Goal: Task Accomplishment & Management: Complete application form

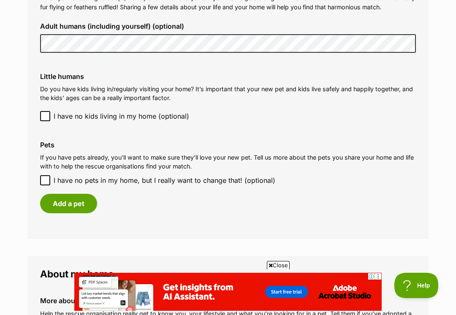
click at [70, 196] on button "Add a pet" at bounding box center [68, 203] width 57 height 19
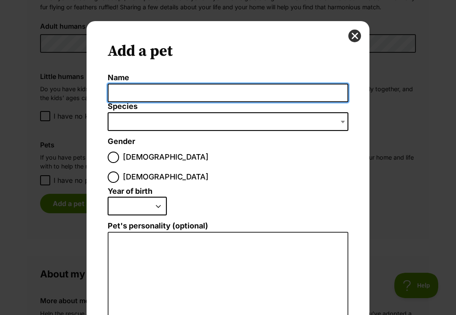
click at [119, 88] on input "Name" at bounding box center [228, 93] width 241 height 19
type input "[PERSON_NAME]"
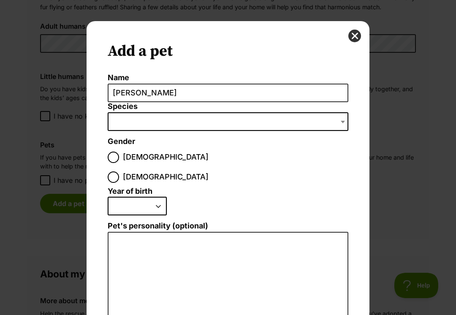
click at [119, 118] on span "Dialog Window - Close (Press escape to close)" at bounding box center [228, 121] width 241 height 19
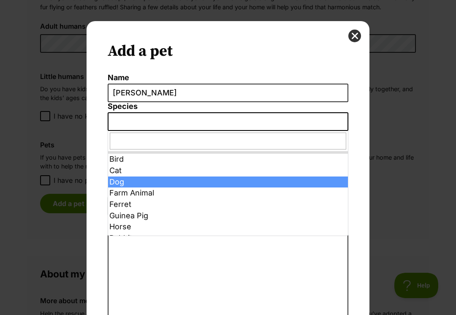
select select "1"
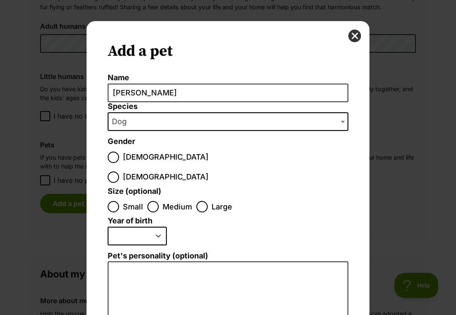
click at [119, 171] on input "[DEMOGRAPHIC_DATA]" at bounding box center [113, 176] width 11 height 11
radio input "true"
click at [199, 201] on input "Large" at bounding box center [201, 206] width 11 height 11
radio input "true"
click at [117, 227] on select "2025 2024 2023 2022 2021 2020 2019 2018 2017 2016 2015 2014 2013 2012 2011 2010…" at bounding box center [137, 236] width 59 height 19
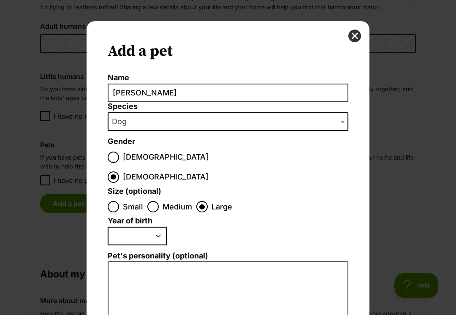
select select "2024"
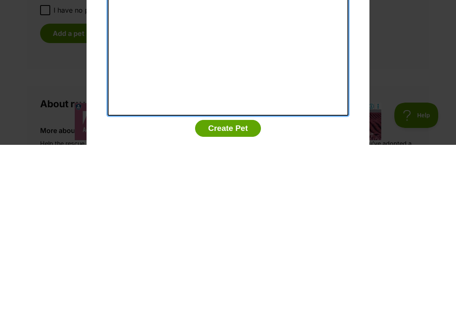
scroll to position [160, 0]
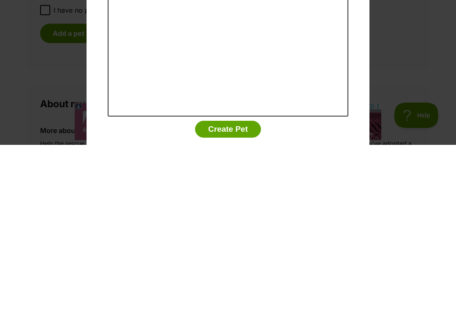
click at [229, 291] on button "Create Pet" at bounding box center [228, 299] width 66 height 17
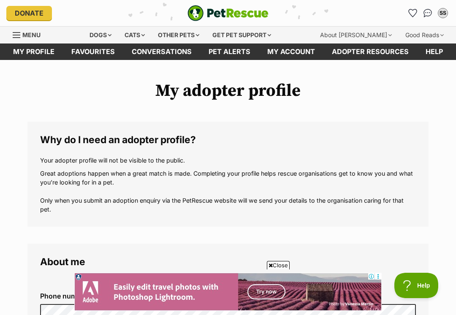
scroll to position [663, 0]
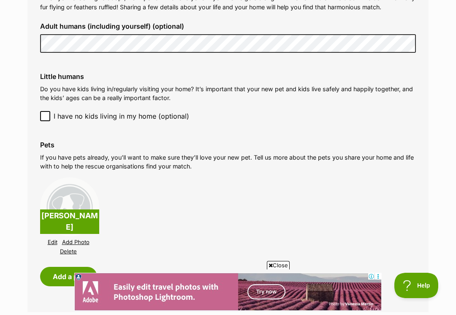
click at [67, 221] on p "[PERSON_NAME]" at bounding box center [69, 221] width 59 height 24
click at [76, 239] on link "Add Photo" at bounding box center [75, 242] width 27 height 6
click at [82, 239] on link "Add Photo" at bounding box center [75, 242] width 27 height 6
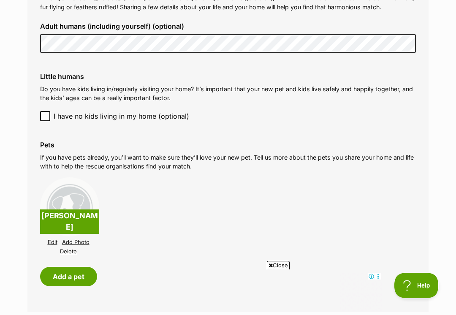
scroll to position [0, 0]
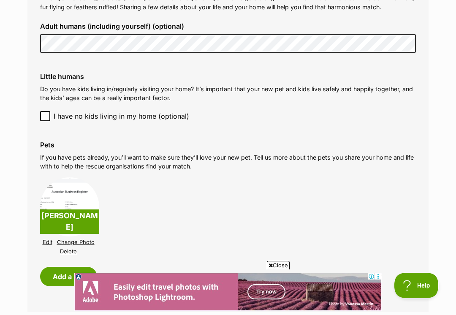
click at [71, 196] on img at bounding box center [69, 206] width 59 height 59
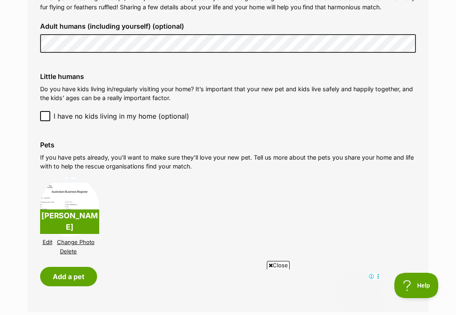
click at [68, 248] on link "Delete" at bounding box center [68, 251] width 17 height 6
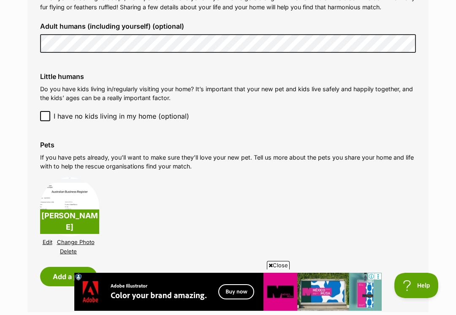
click at [85, 239] on link "Change Photo" at bounding box center [76, 242] width 38 height 6
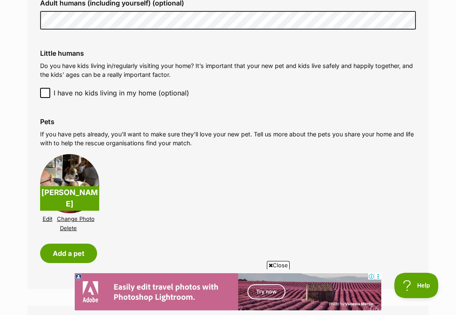
scroll to position [693, 0]
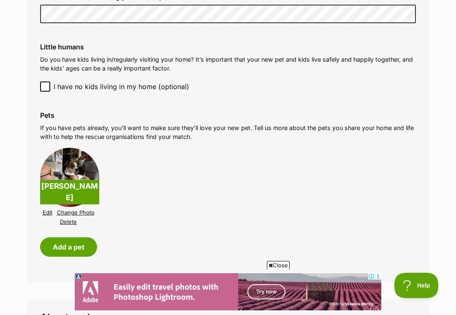
click at [70, 245] on button "Add a pet" at bounding box center [68, 246] width 57 height 19
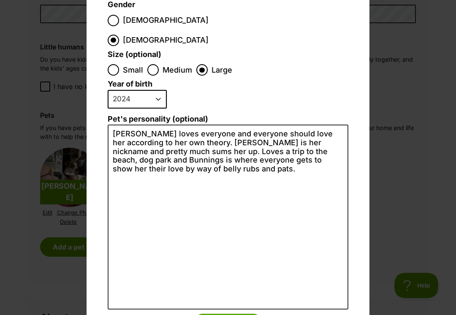
scroll to position [0, 0]
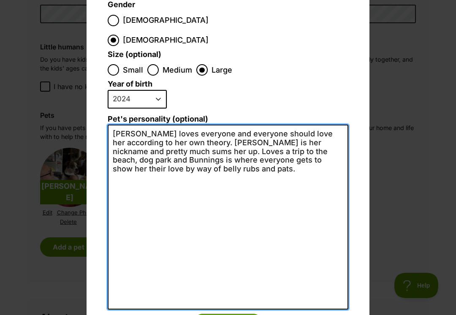
click at [201, 145] on textarea "[PERSON_NAME] loves everyone and everyone should love her according to her own …" at bounding box center [228, 217] width 241 height 185
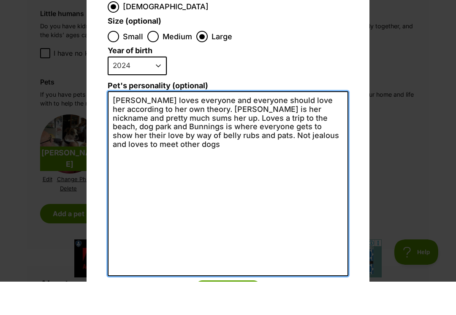
type textarea "[PERSON_NAME] loves everyone and everyone should love her according to her own …"
